Goal: Check status

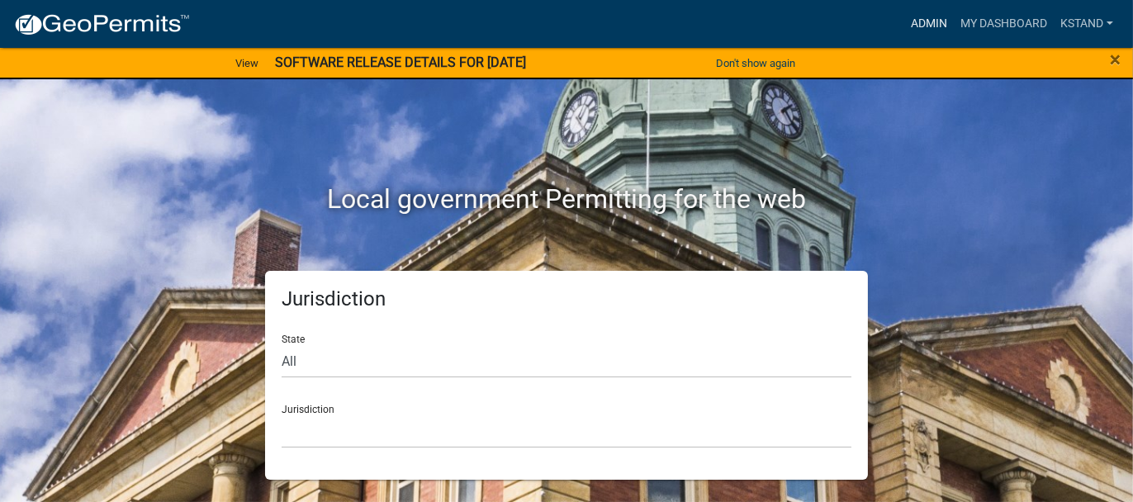
click at [920, 27] on link "Admin" at bounding box center [929, 23] width 50 height 31
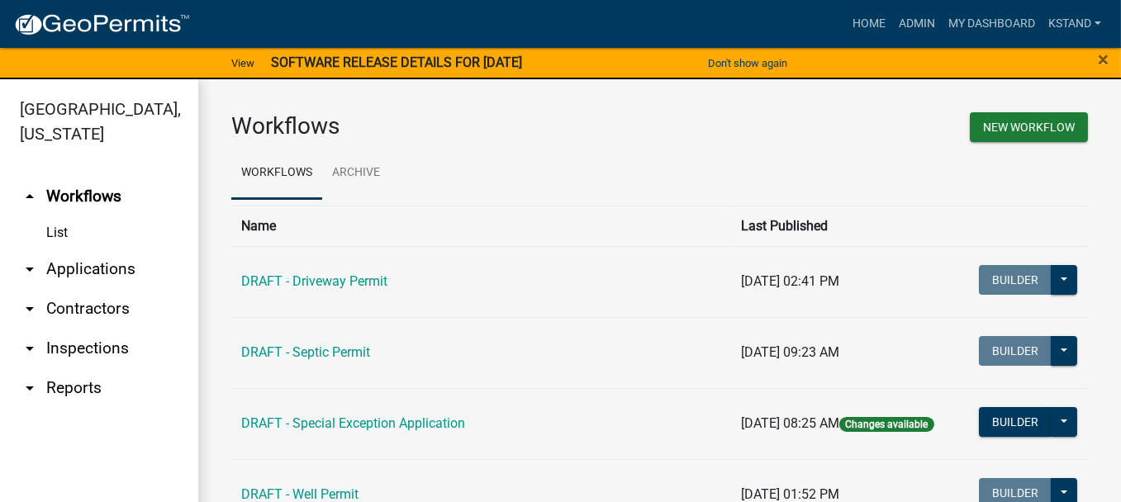
click at [92, 270] on link "arrow_drop_down Applications" at bounding box center [99, 269] width 198 height 40
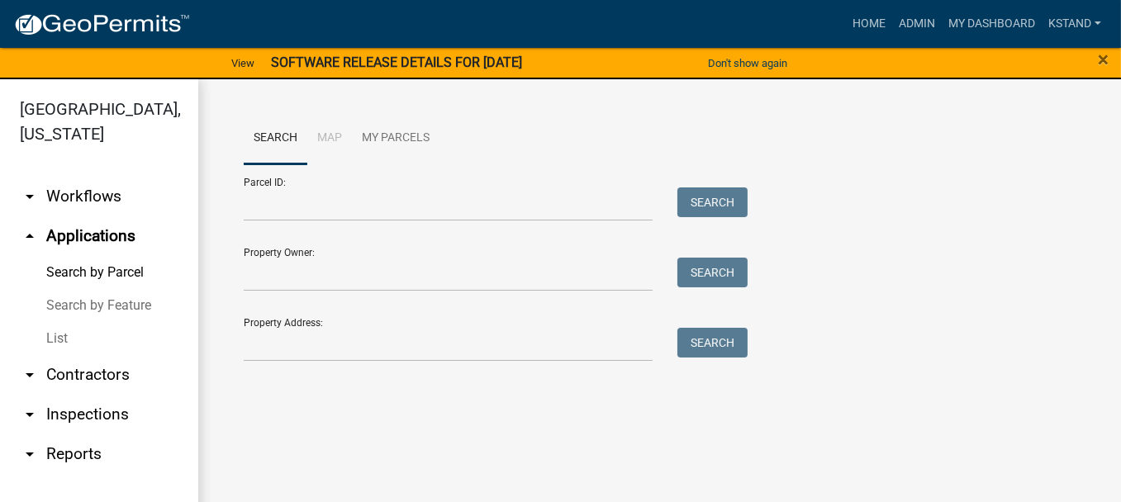
drag, startPoint x: 58, startPoint y: 330, endPoint x: 171, endPoint y: 293, distance: 118.8
click at [58, 331] on link "List" at bounding box center [99, 338] width 198 height 33
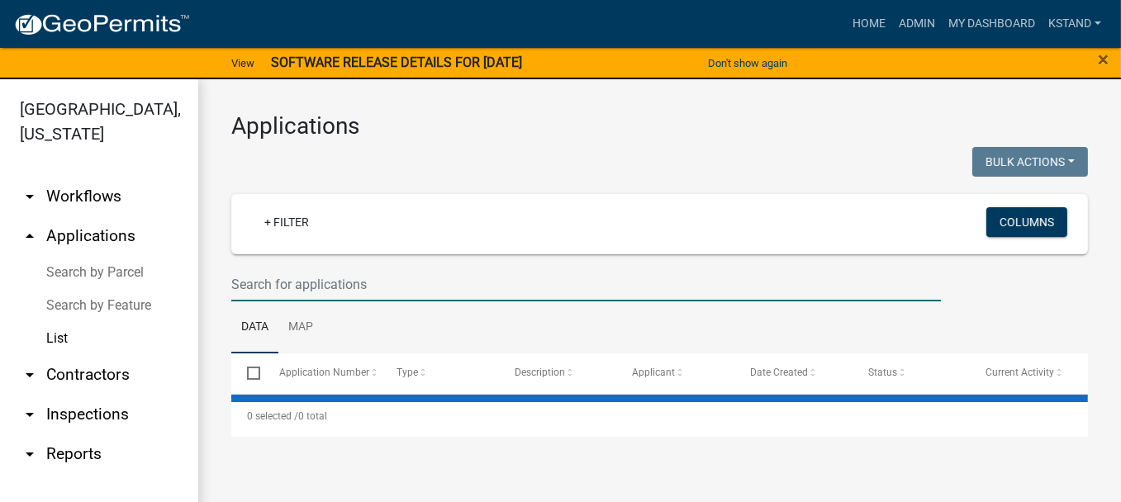
click at [263, 276] on input "text" at bounding box center [585, 285] width 709 height 34
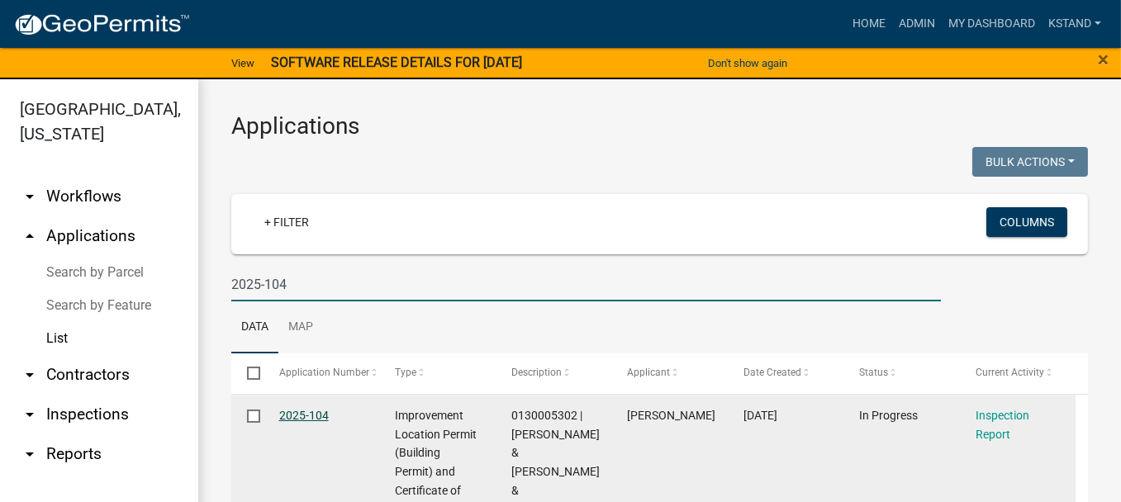
type input "2025-104"
click at [308, 419] on link "2025-104" at bounding box center [304, 415] width 50 height 13
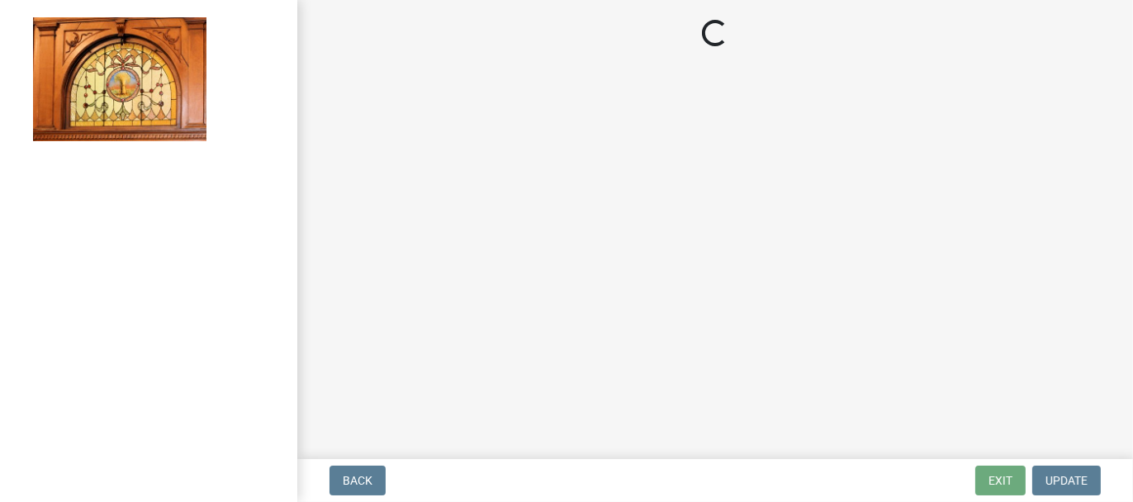
select select "62bb873c-c571-4454-ac8a-8c216551e2a3"
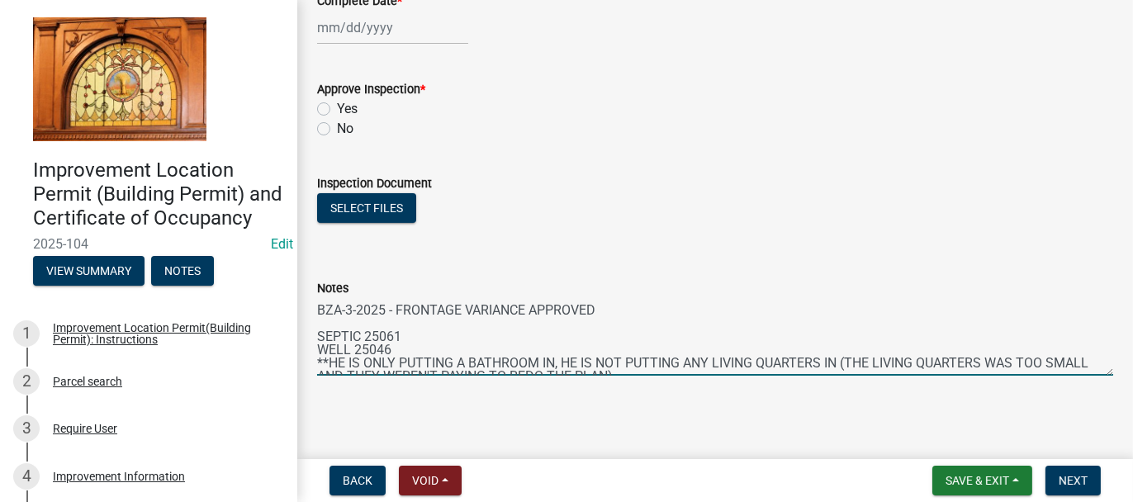
scroll to position [26, 0]
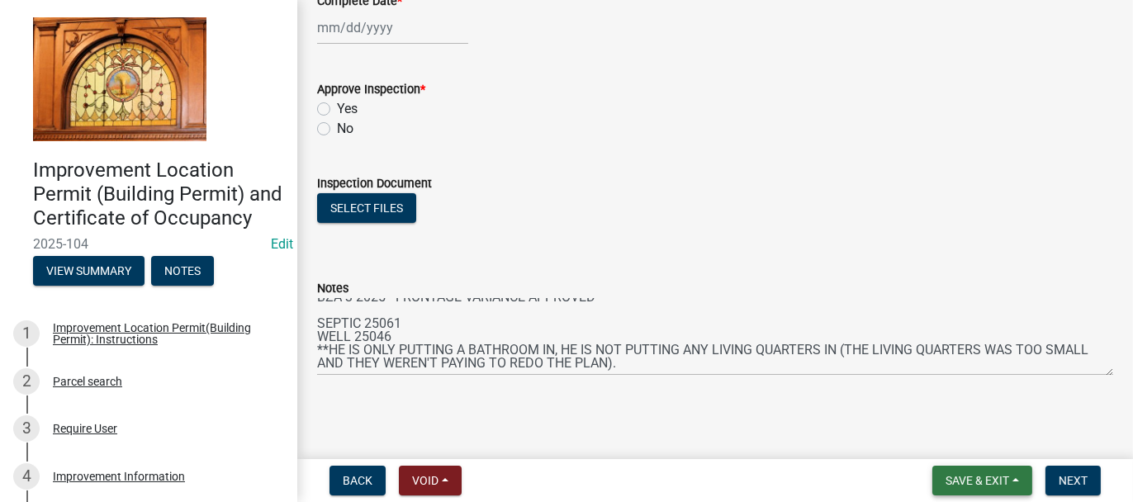
click at [950, 481] on span "Save & Exit" at bounding box center [978, 480] width 64 height 13
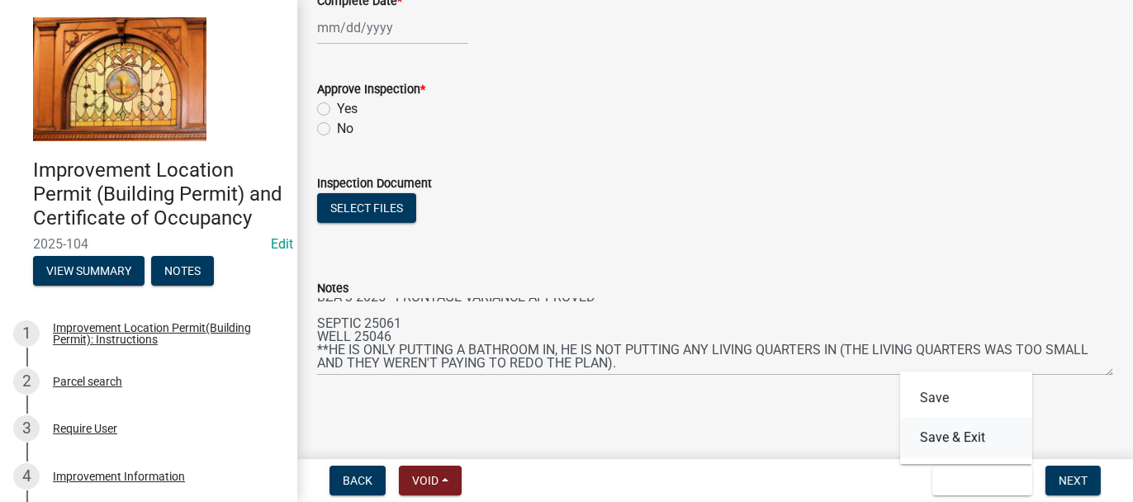
click at [937, 441] on button "Save & Exit" at bounding box center [966, 438] width 132 height 40
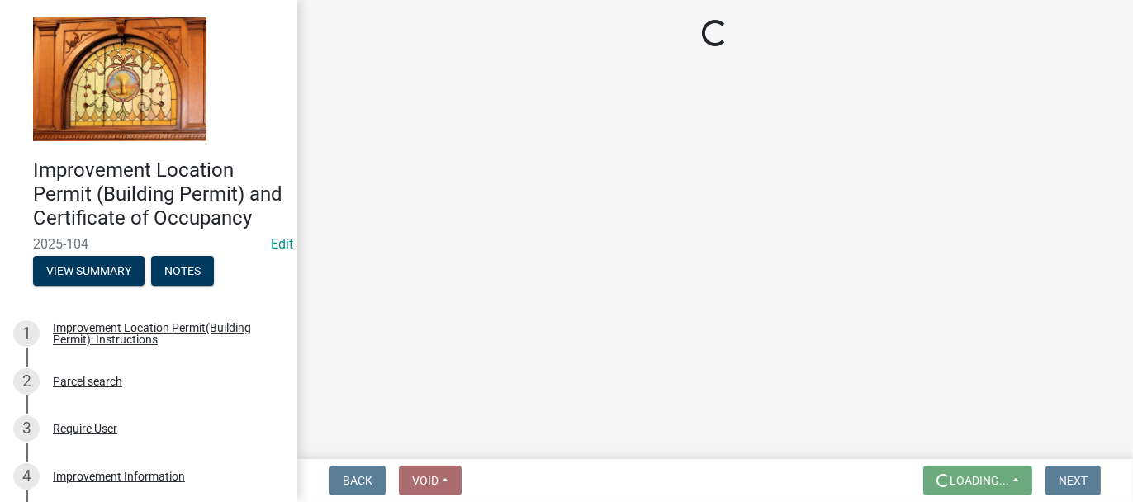
scroll to position [0, 0]
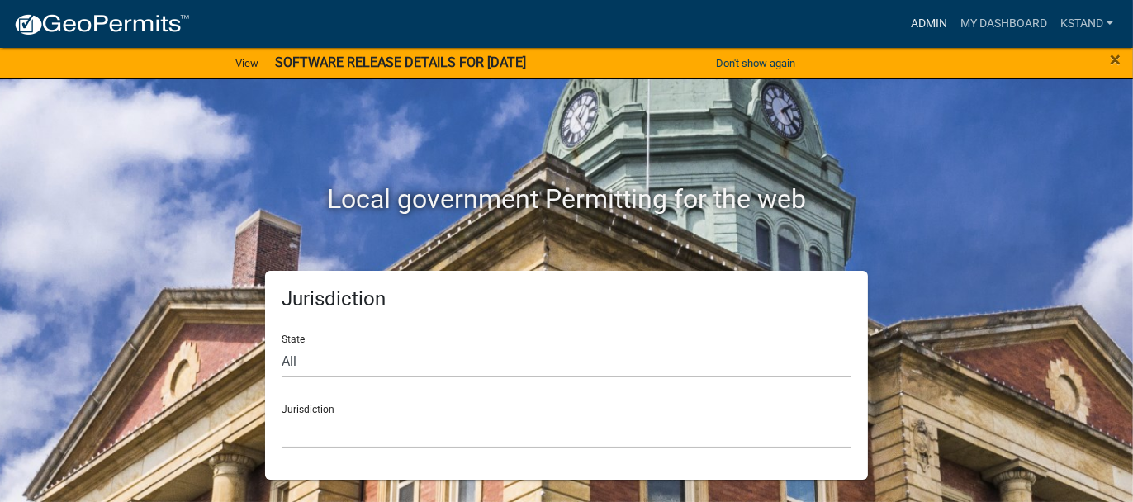
click at [921, 21] on link "Admin" at bounding box center [929, 23] width 50 height 31
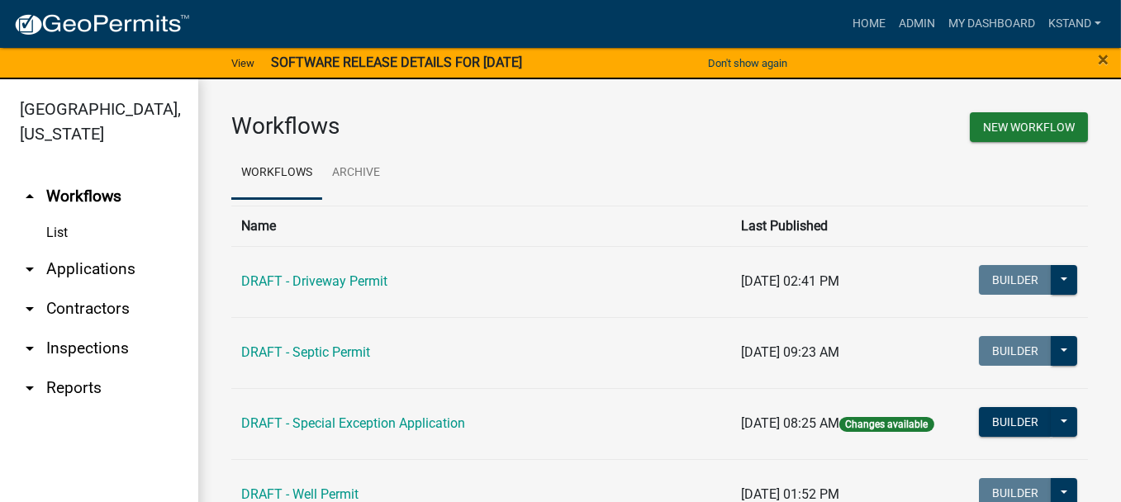
click at [121, 267] on link "arrow_drop_down Applications" at bounding box center [99, 269] width 198 height 40
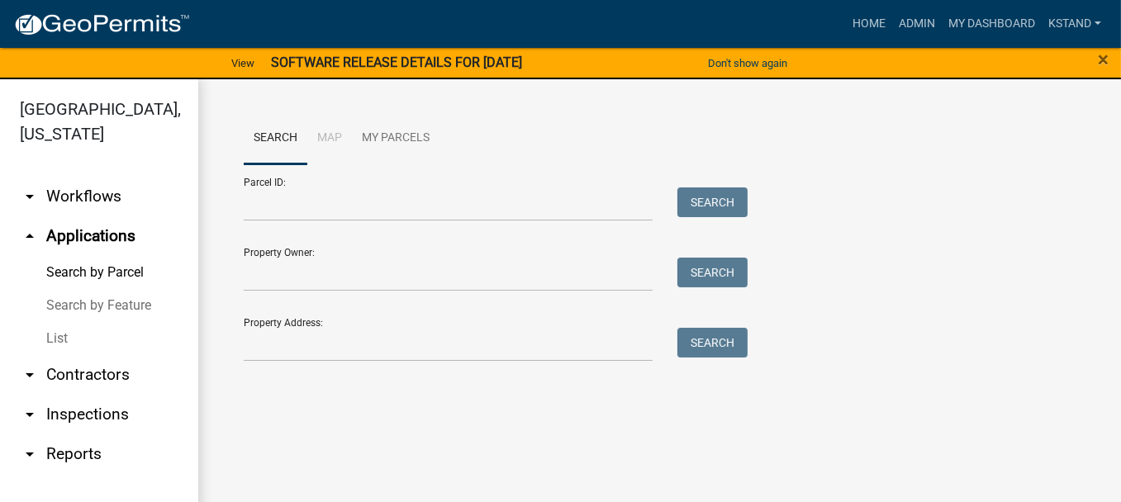
click at [59, 342] on link "List" at bounding box center [99, 338] width 198 height 33
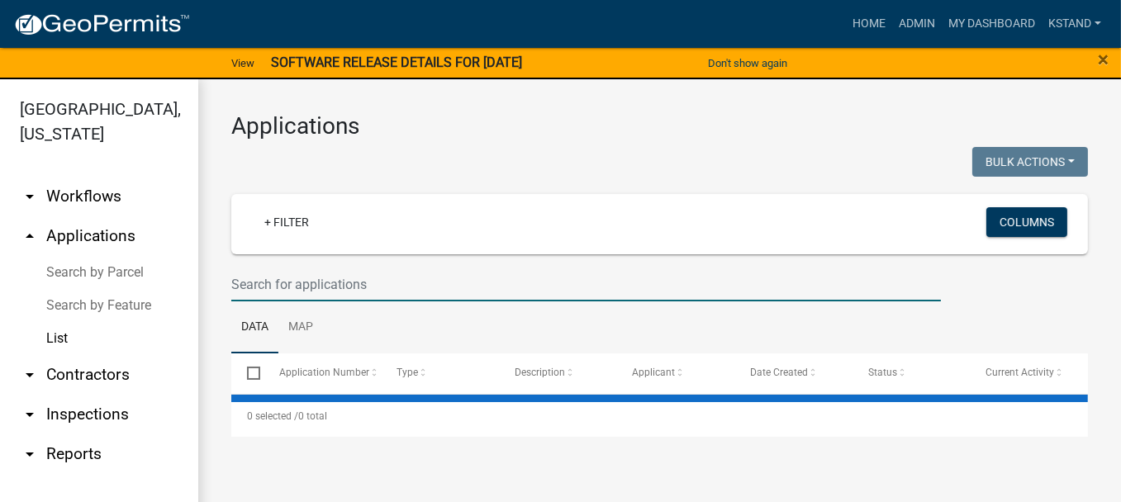
click at [264, 281] on input "text" at bounding box center [585, 285] width 709 height 34
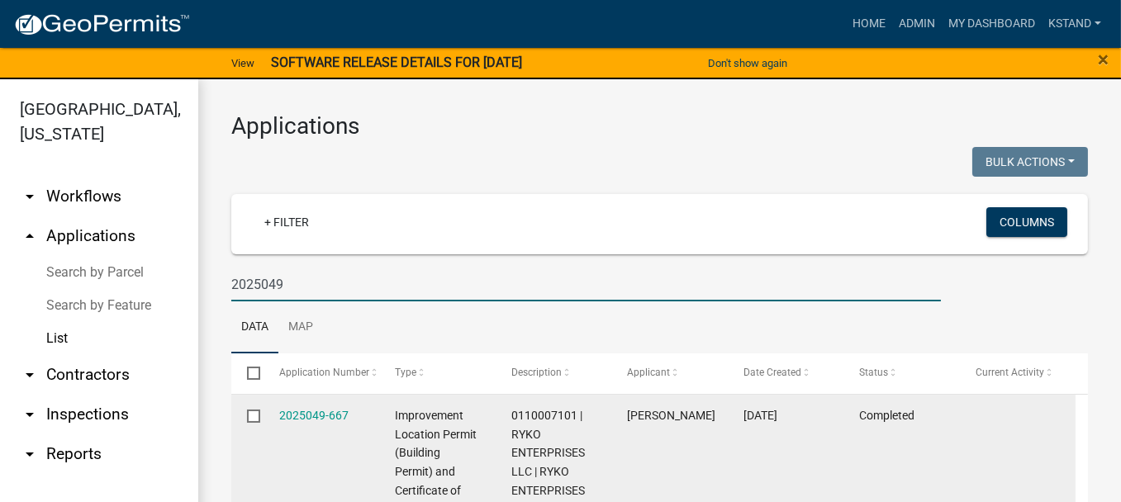
type input "2025049"
click at [293, 423] on div "2025049-667" at bounding box center [321, 415] width 84 height 19
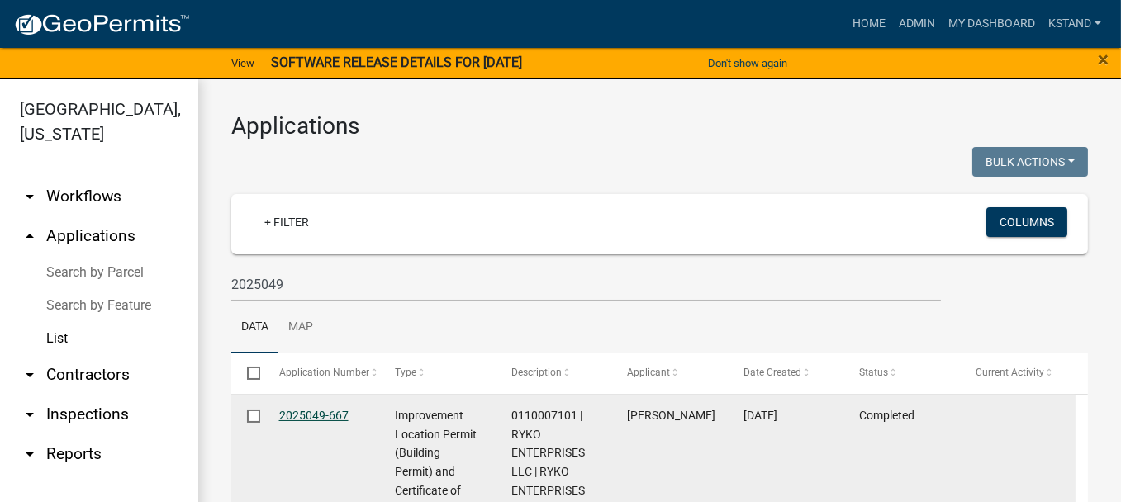
click at [293, 412] on link "2025049-667" at bounding box center [313, 415] width 69 height 13
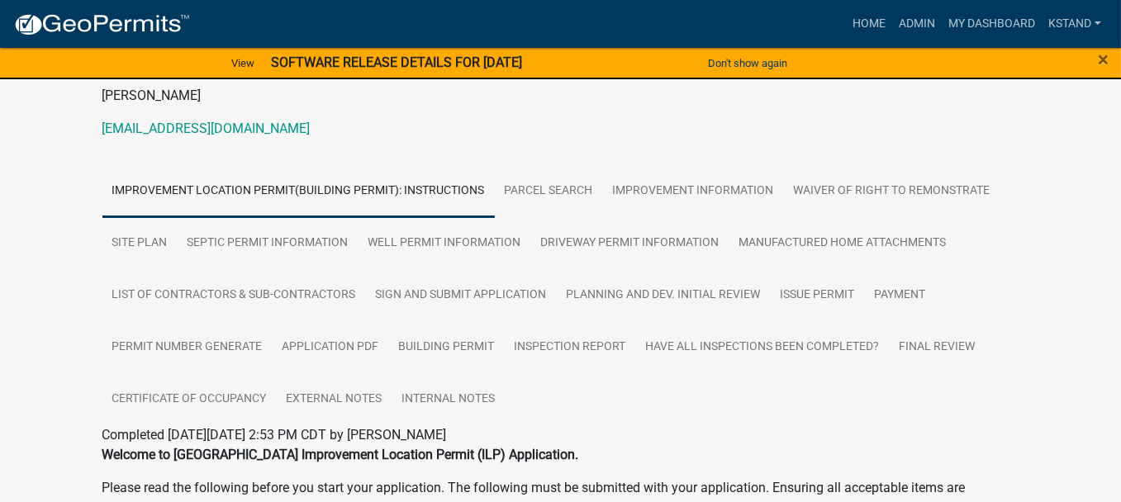
scroll to position [248, 0]
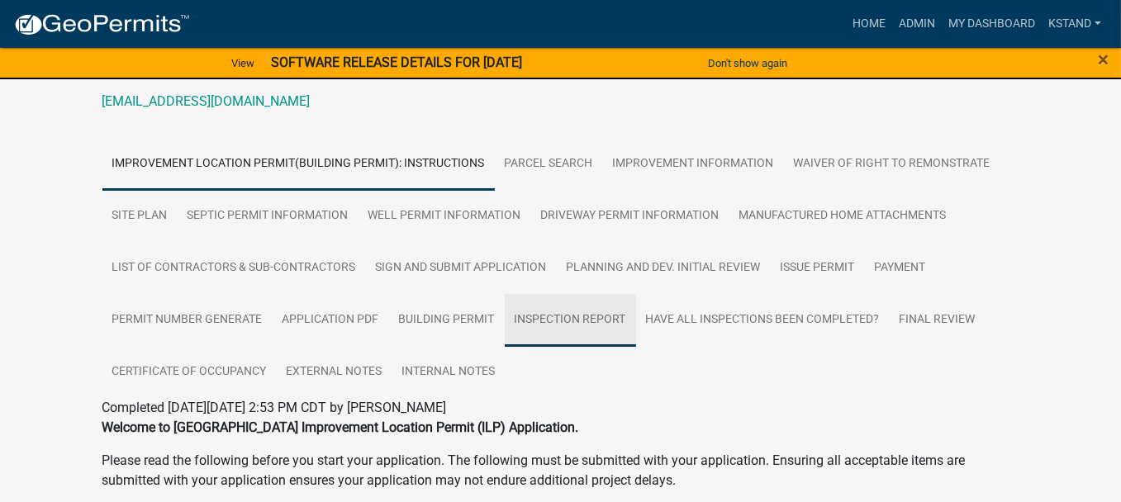
click at [588, 320] on link "Inspection Report" at bounding box center [570, 320] width 131 height 53
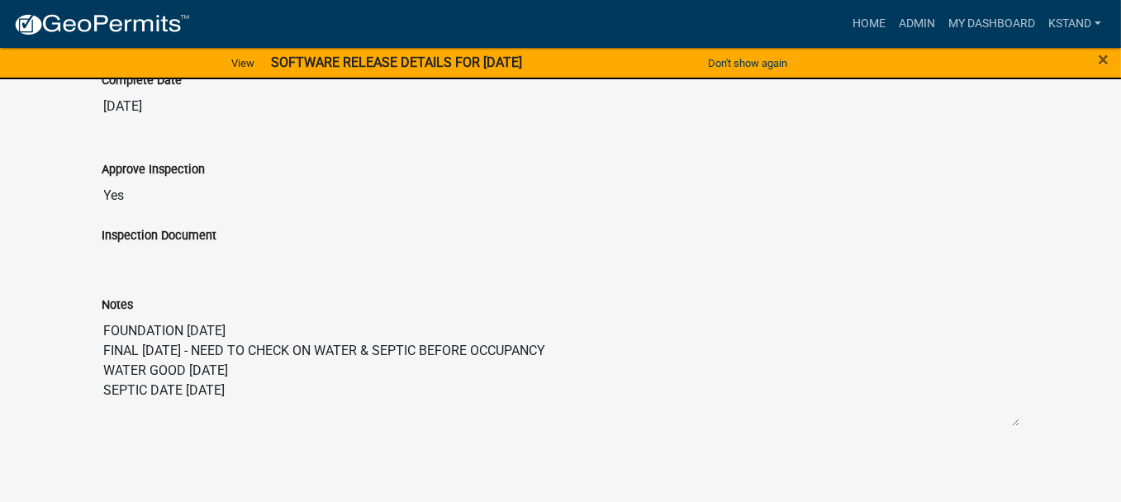
scroll to position [833, 0]
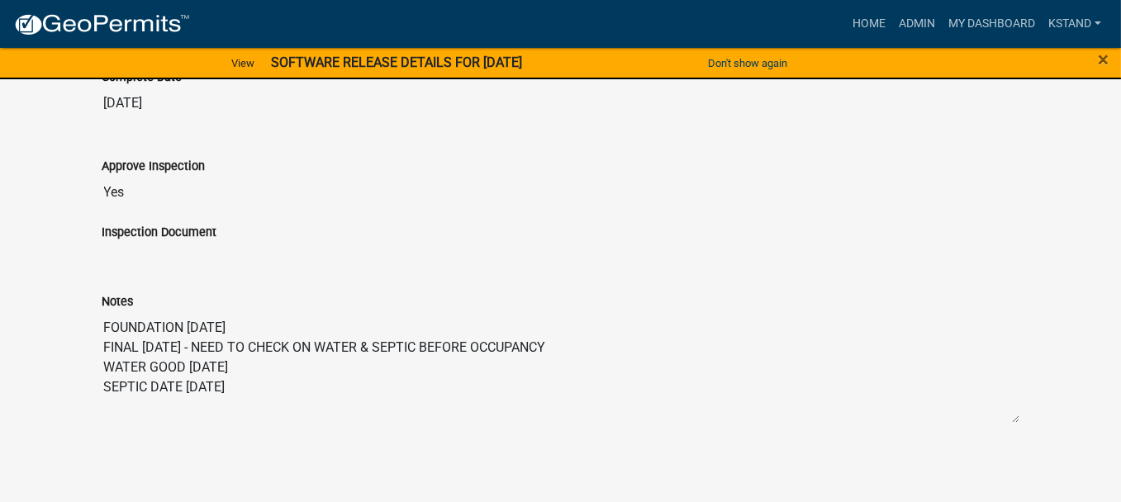
drag, startPoint x: 566, startPoint y: 338, endPoint x: 538, endPoint y: 345, distance: 28.2
click at [538, 345] on textarea "FOUNDATION [DATE] FINAL [DATE] - NEED TO CHECK ON WATER & SEPTIC BEFORE OCCUPAN…" at bounding box center [560, 367] width 917 height 112
click at [380, 269] on div "Notes FOUNDATION [DATE] FINAL [DATE] - NEED TO CHECK ON WATER & SEPTIC BEFORE O…" at bounding box center [560, 345] width 917 height 155
